Goal: Transaction & Acquisition: Purchase product/service

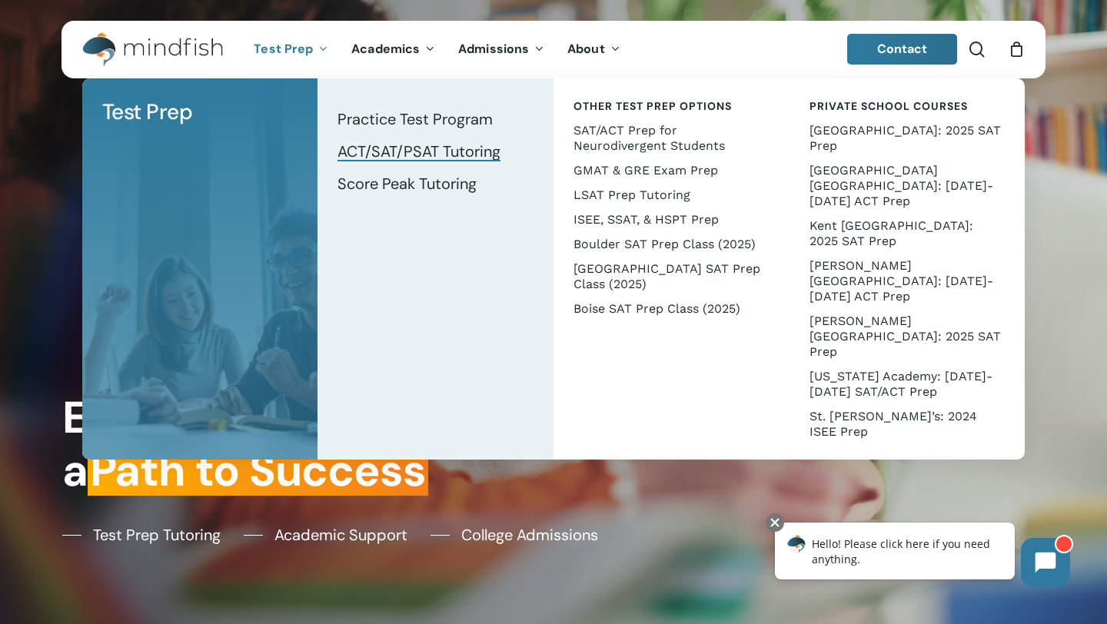
click at [388, 151] on span "ACT/SAT/PSAT Tutoring" at bounding box center [419, 151] width 163 height 20
click at [426, 151] on span "ACT/SAT/PSAT Tutoring" at bounding box center [419, 151] width 163 height 20
click at [467, 149] on span "ACT/SAT/PSAT Tutoring" at bounding box center [419, 151] width 163 height 20
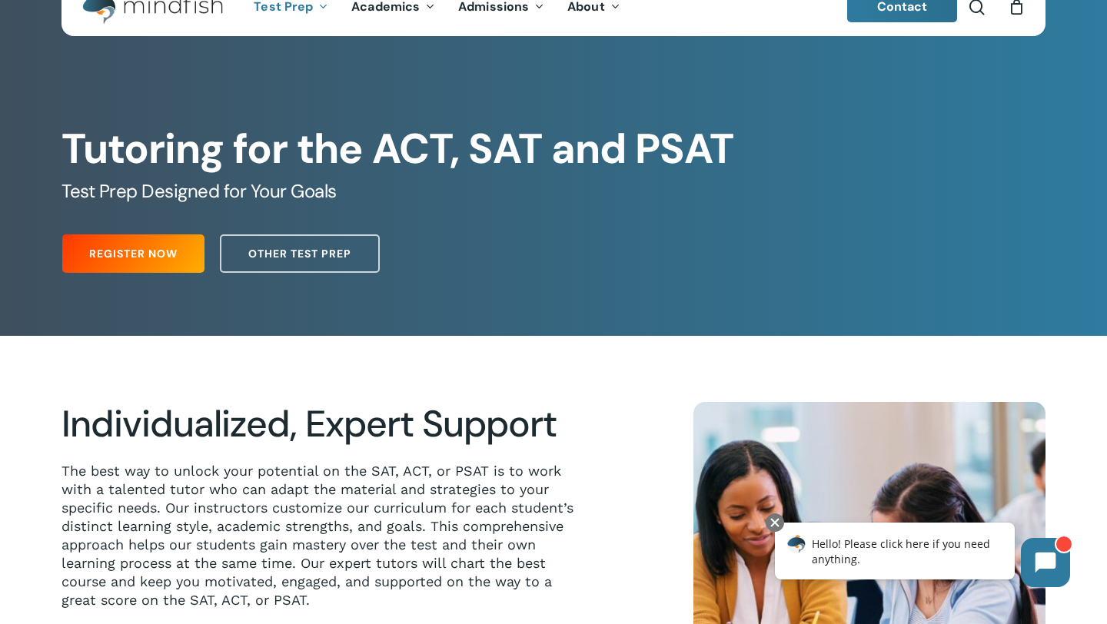
scroll to position [61, 0]
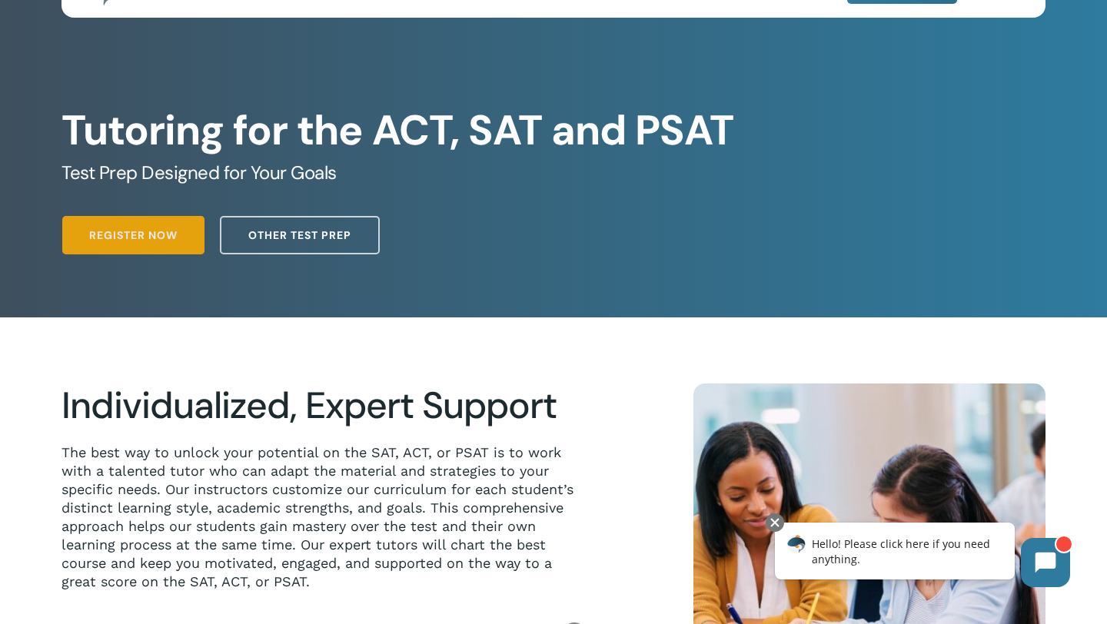
click at [166, 234] on span "Register Now" at bounding box center [133, 235] width 88 height 15
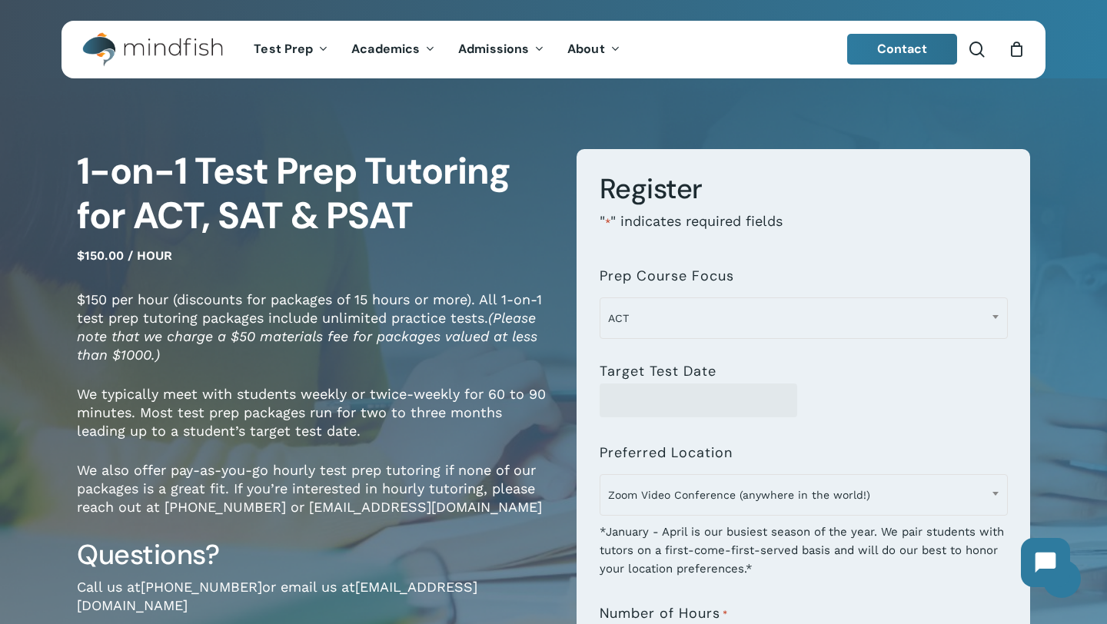
scroll to position [27, 0]
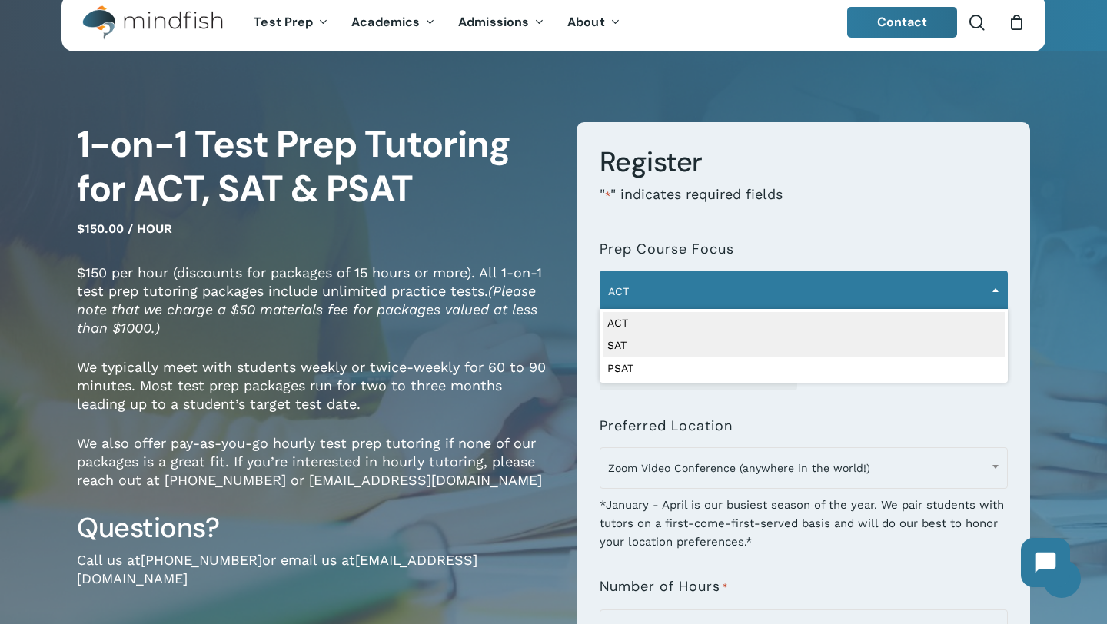
select select "***"
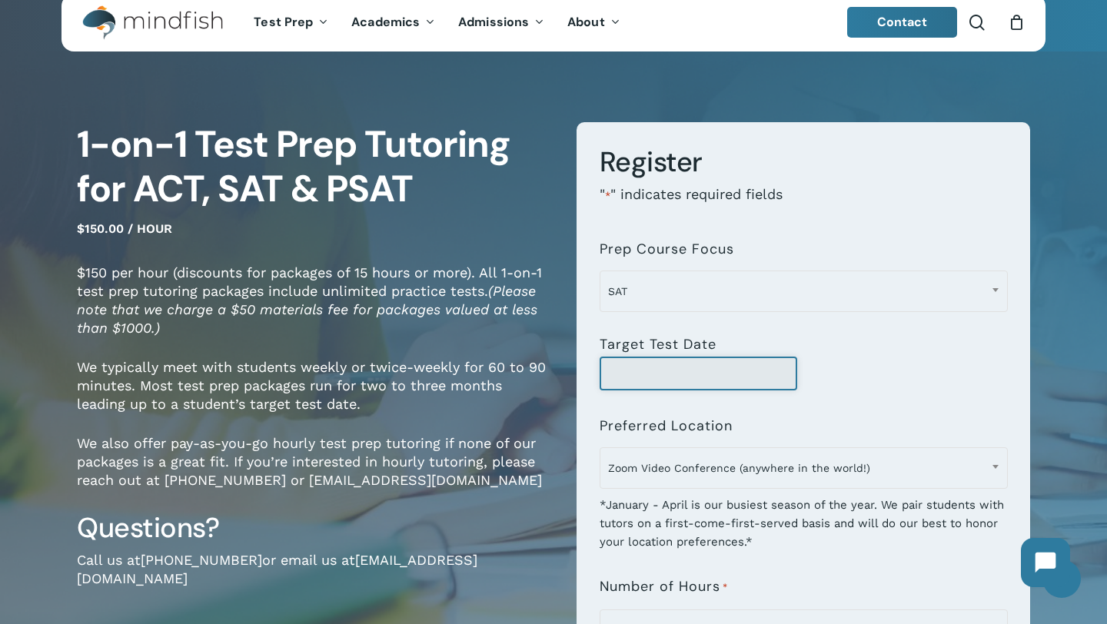
click at [682, 367] on input "Target Test Date" at bounding box center [699, 374] width 198 height 34
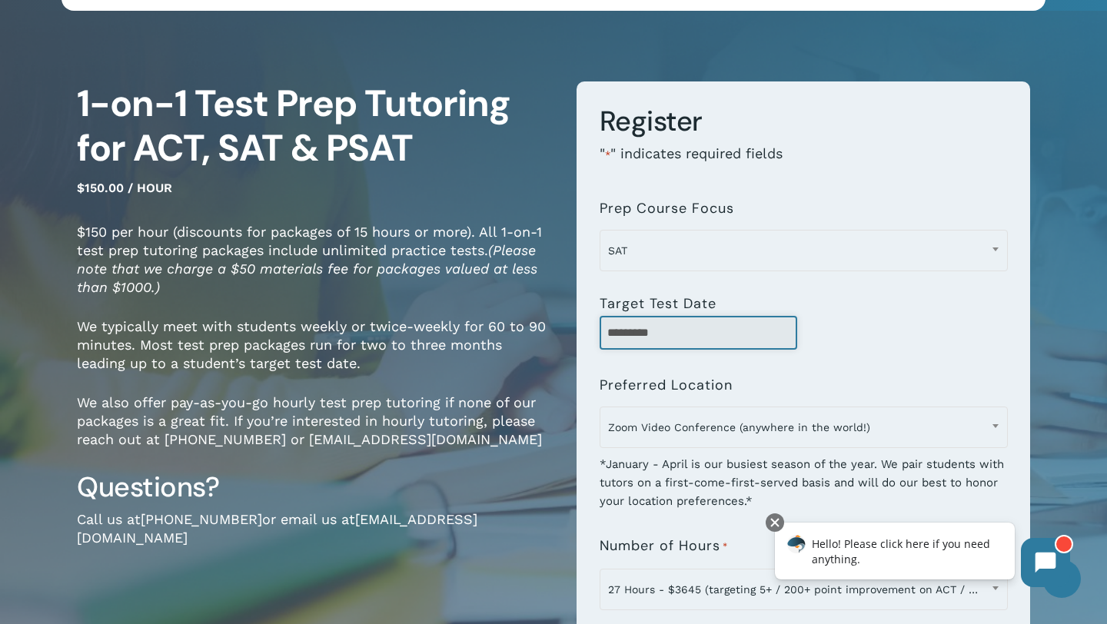
scroll to position [70, 0]
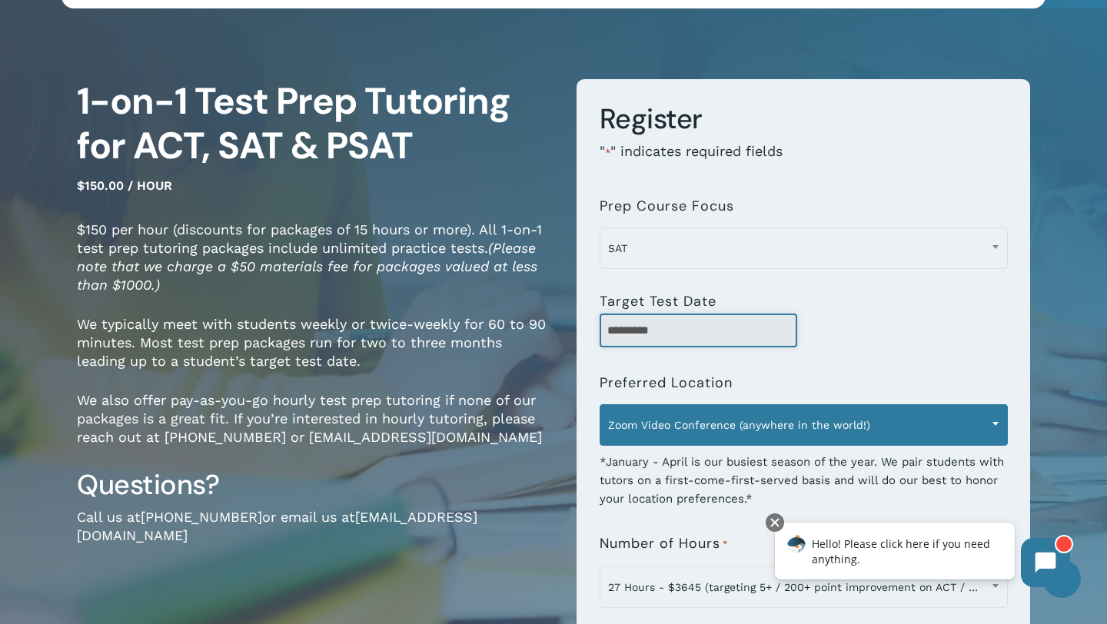
type input "*********"
click at [699, 439] on span "Zoom Video Conference (anywhere in the world!)" at bounding box center [803, 425] width 407 height 32
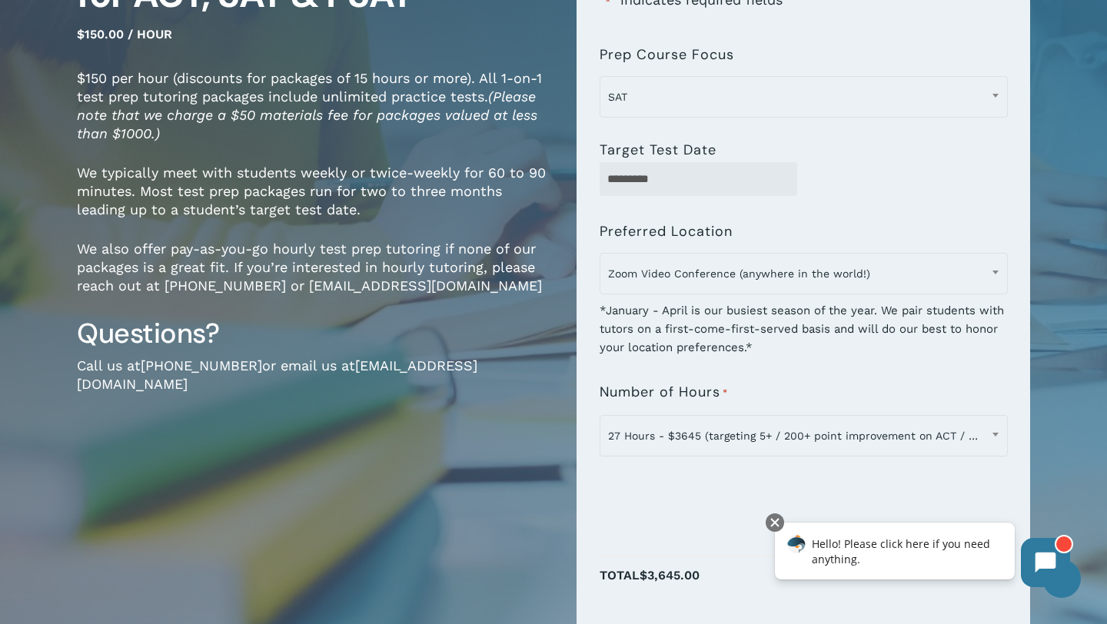
scroll to position [221, 0]
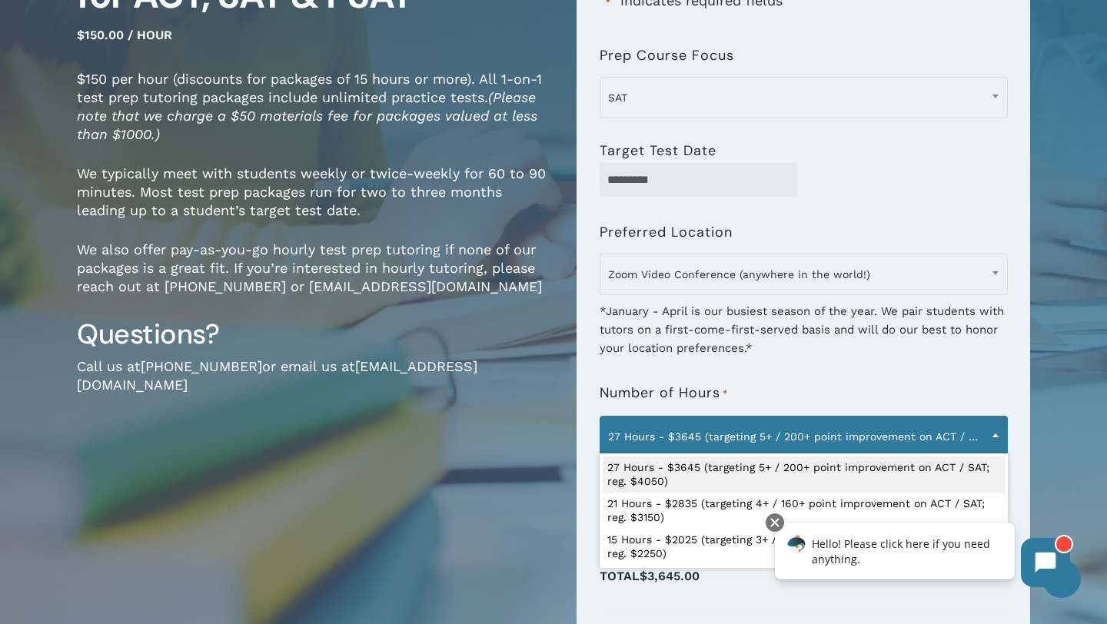
click at [658, 449] on span "27 Hours - $3645 (targeting 5+ / 200+ point improvement on ACT / SAT; reg. $405…" at bounding box center [803, 437] width 407 height 32
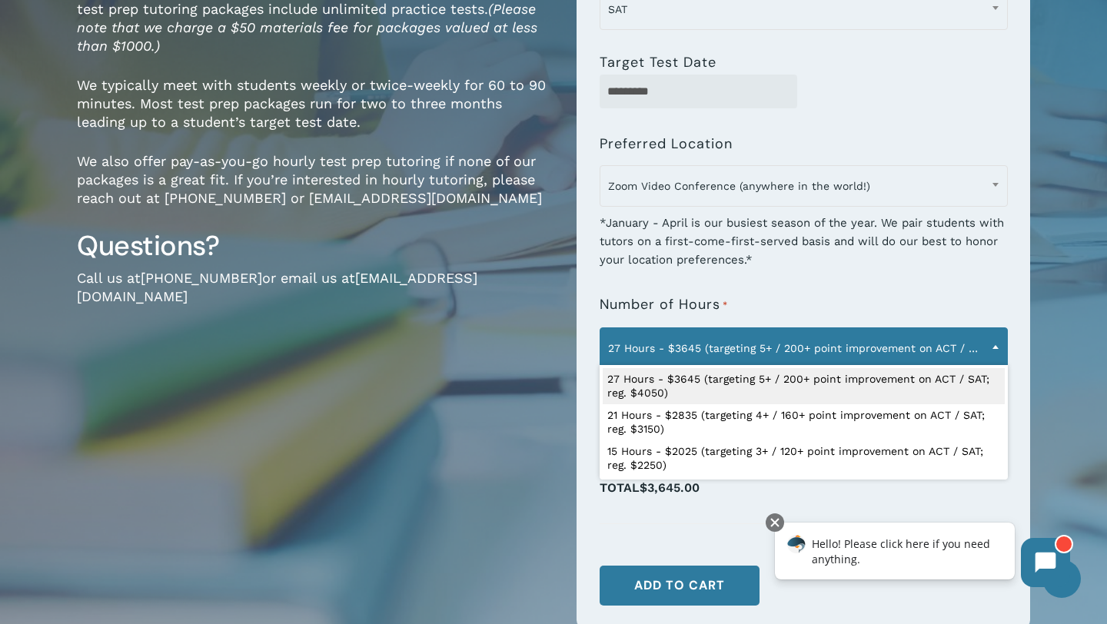
scroll to position [324, 0]
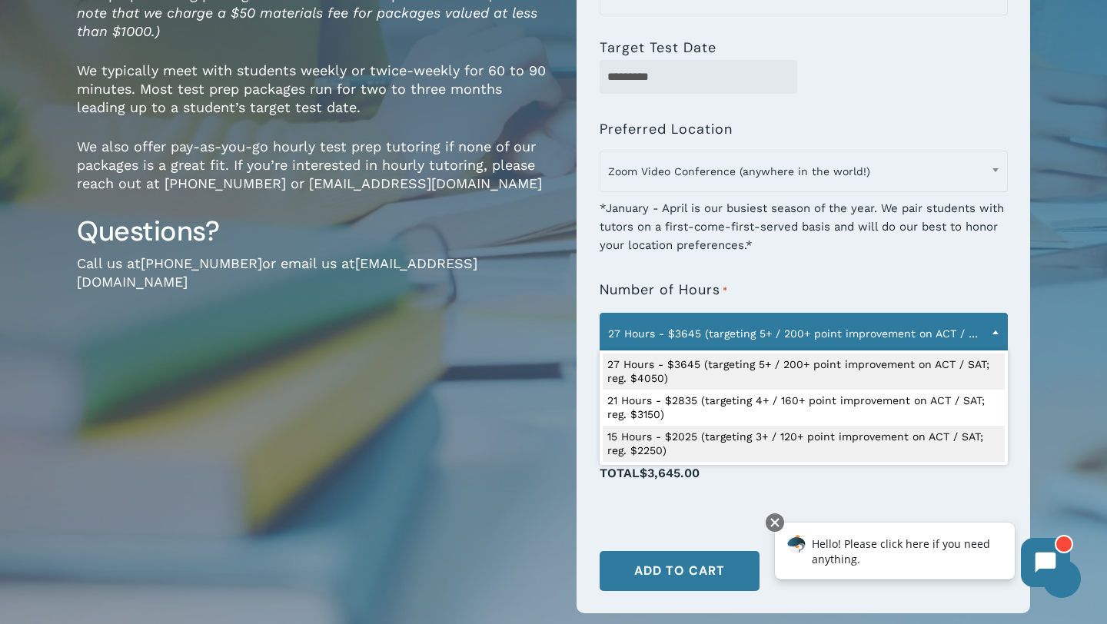
select select "**********"
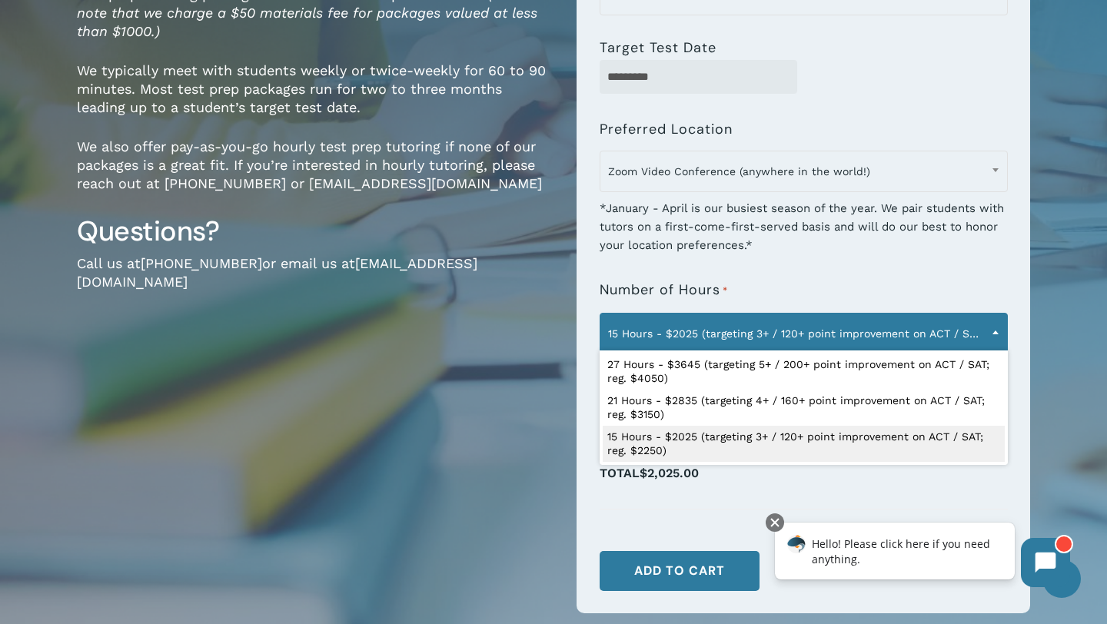
click at [647, 347] on span "15 Hours - $2025 (targeting 3+ / 120+ point improvement on ACT / SAT; reg. $225…" at bounding box center [803, 334] width 407 height 32
click at [761, 464] on span "27 Hours - $3645 (targeting 5+ / 200+ point improvement on ACT / SAT; reg. $405…" at bounding box center [804, 408] width 408 height 115
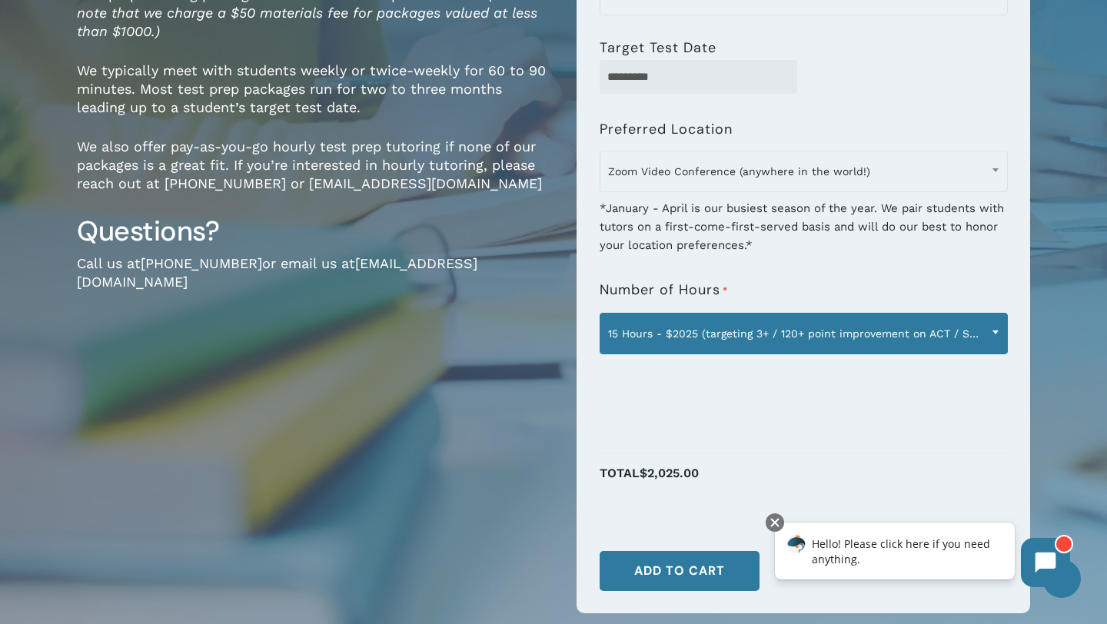
click at [876, 344] on span "15 Hours - $2025 (targeting 3+ / 120+ point improvement on ACT / SAT; reg. $225…" at bounding box center [803, 334] width 407 height 32
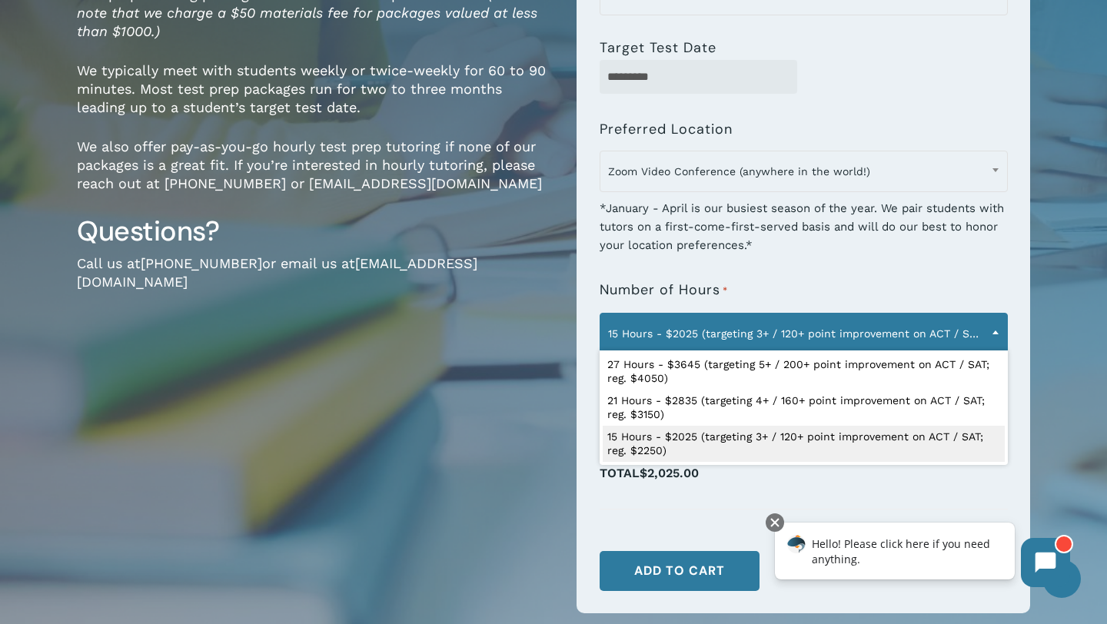
click at [853, 335] on span "15 Hours - $2025 (targeting 3+ / 120+ point improvement on ACT / SAT; reg. $225…" at bounding box center [803, 334] width 407 height 32
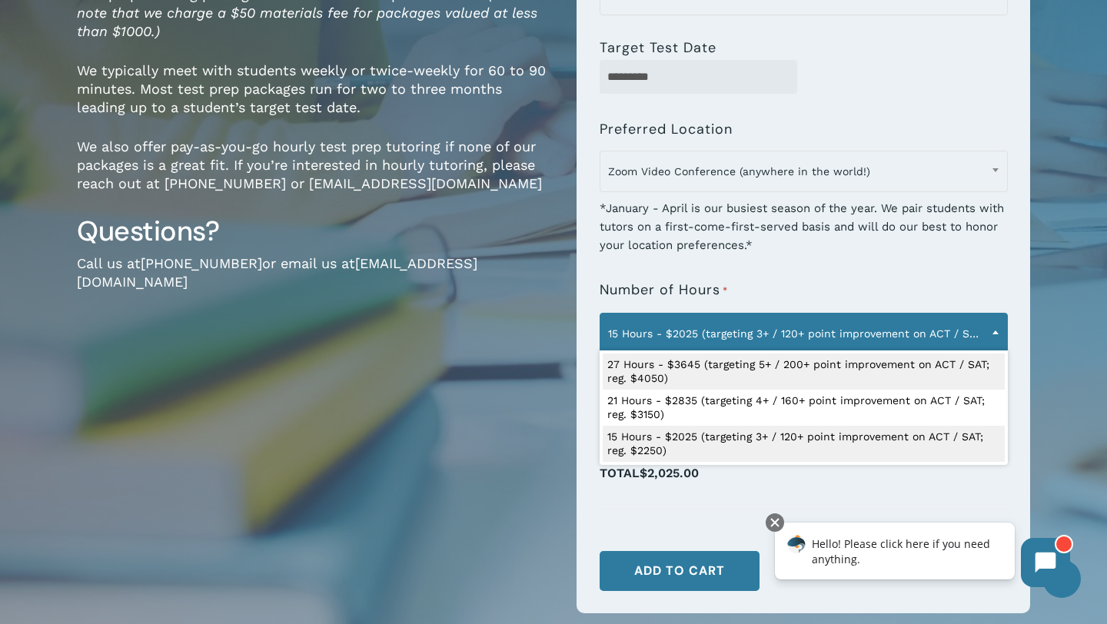
click at [772, 340] on span "15 Hours - $2025 (targeting 3+ / 120+ point improvement on ACT / SAT; reg. $225…" at bounding box center [803, 334] width 407 height 32
